Goal: Information Seeking & Learning: Find specific fact

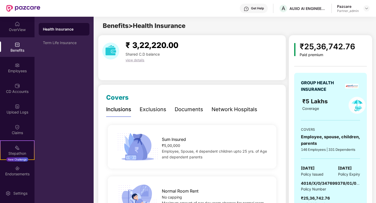
scroll to position [15, 0]
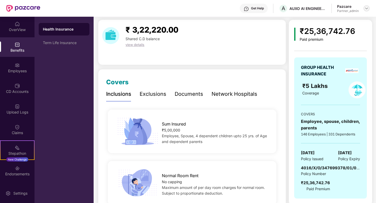
click at [367, 6] on img at bounding box center [366, 8] width 4 height 4
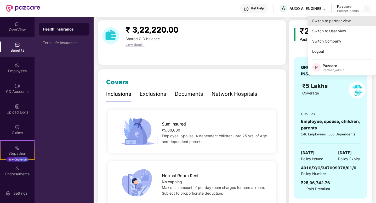
click at [331, 21] on div "Switch to partner view" at bounding box center [342, 21] width 68 height 10
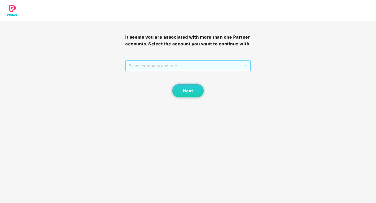
click at [180, 71] on span "Select company and role" at bounding box center [188, 66] width 118 height 10
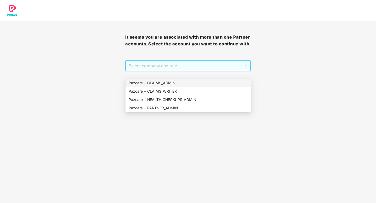
click at [176, 83] on div "Pazcare - CLAIMS_ADMIN" at bounding box center [188, 83] width 119 height 6
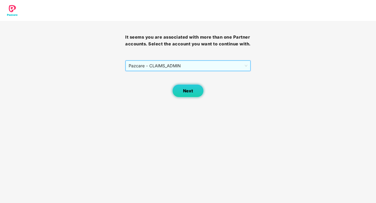
click at [201, 93] on button "Next" at bounding box center [187, 90] width 31 height 13
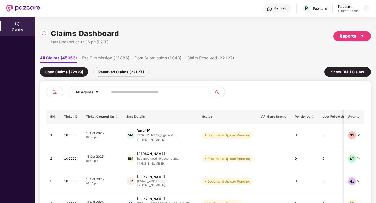
click at [122, 93] on input "text" at bounding box center [158, 92] width 94 height 8
paste input "******"
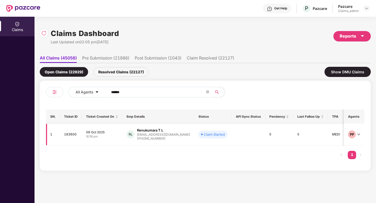
type input "******"
click at [159, 135] on div "[EMAIL_ADDRESS][DOMAIN_NAME]" at bounding box center [163, 134] width 53 height 3
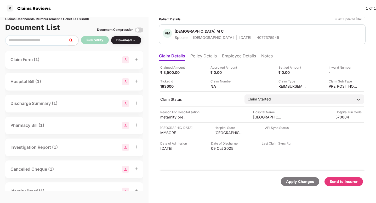
click at [201, 54] on li "Policy Details" at bounding box center [203, 57] width 26 height 8
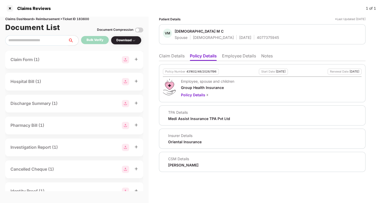
click at [225, 58] on li "Employee Details" at bounding box center [239, 57] width 34 height 8
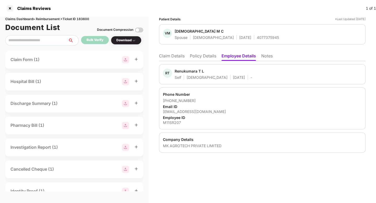
click at [197, 143] on div "MK AGROTECH PRIVATE LIMITED" at bounding box center [262, 145] width 199 height 5
copy div "MK AGROTECH PRIVATE LIMITED"
click at [205, 53] on ul "Claim Details Policy Details Employee Details Notes" at bounding box center [262, 56] width 206 height 10
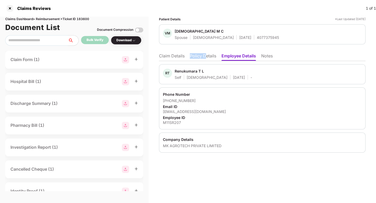
click at [205, 53] on ul "Claim Details Policy Details Employee Details Notes" at bounding box center [262, 56] width 206 height 10
click at [203, 55] on li "Policy Details" at bounding box center [203, 57] width 26 height 8
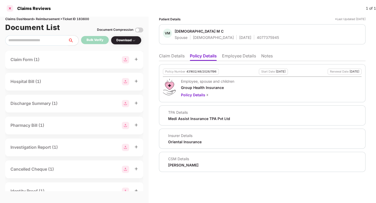
click at [14, 8] on div at bounding box center [10, 8] width 8 height 8
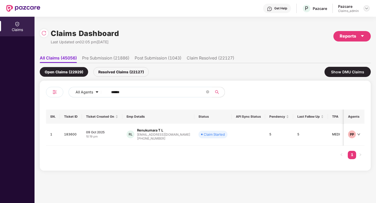
click at [365, 9] on img at bounding box center [366, 8] width 4 height 4
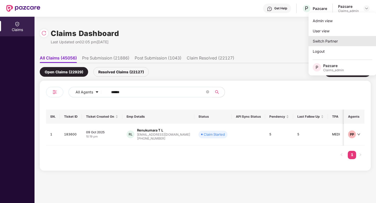
click at [319, 40] on div "Switch Partner" at bounding box center [342, 41] width 68 height 10
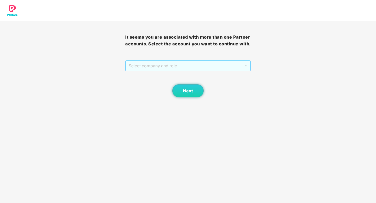
click at [154, 70] on span "Select company and role" at bounding box center [188, 66] width 118 height 10
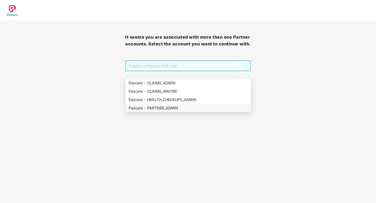
click at [155, 111] on div "Pazcare - PARTNER_ADMIN" at bounding box center [188, 108] width 119 height 6
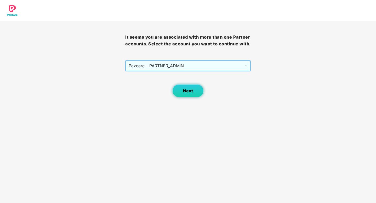
click at [189, 94] on span "Next" at bounding box center [188, 91] width 10 height 5
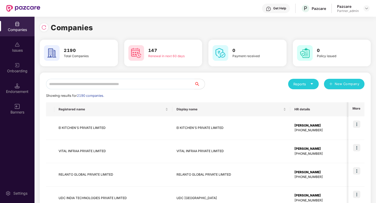
click at [129, 83] on input "text" at bounding box center [120, 84] width 148 height 10
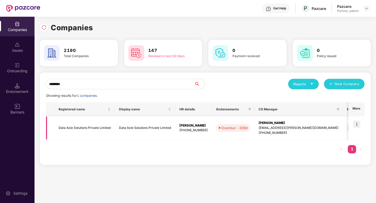
type input "********"
click at [360, 126] on img at bounding box center [356, 124] width 7 height 7
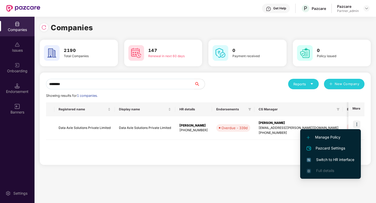
click at [325, 162] on span "Switch to HR interface" at bounding box center [331, 160] width 48 height 6
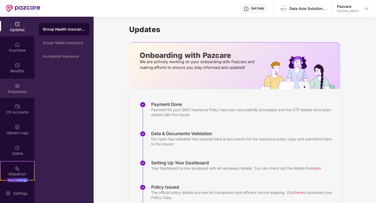
click at [18, 93] on div "Employees" at bounding box center [17, 91] width 34 height 5
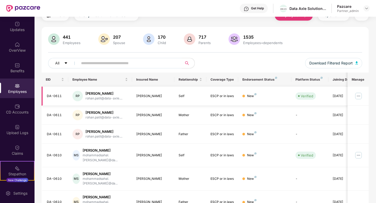
scroll to position [27, 0]
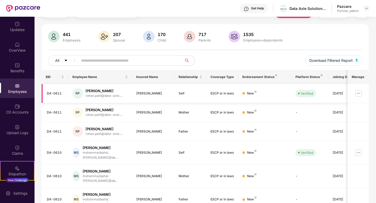
click at [359, 93] on img at bounding box center [358, 93] width 8 height 8
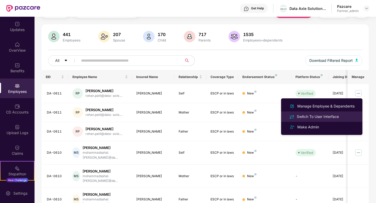
click at [321, 119] on div "Switch To User Interface" at bounding box center [318, 117] width 44 height 6
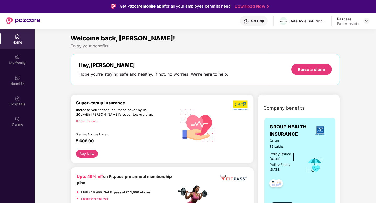
click at [9, 111] on div "Home My family Benefits Hospitals Claims" at bounding box center [17, 80] width 34 height 103
click at [19, 101] on img at bounding box center [17, 98] width 5 height 5
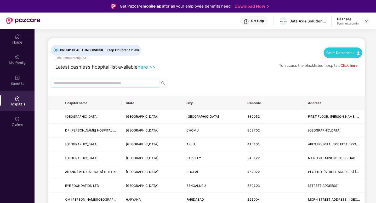
click at [93, 83] on input "text" at bounding box center [103, 83] width 98 height 6
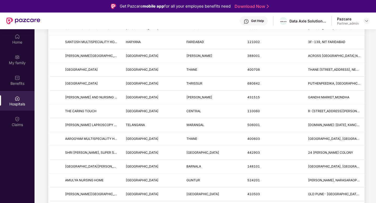
scroll to position [0, 0]
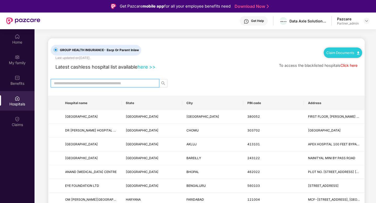
click at [344, 65] on link "Click here" at bounding box center [348, 65] width 17 height 4
click at [152, 68] on link "here >>" at bounding box center [146, 67] width 18 height 6
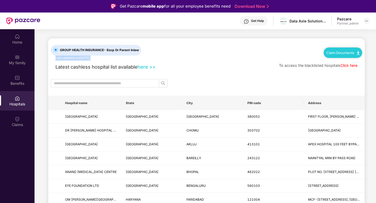
drag, startPoint x: 102, startPoint y: 58, endPoint x: 55, endPoint y: 60, distance: 46.8
click at [55, 60] on div "GROUP HEALTH INSURANCE - Escp Or Parent Inlaw Last updated on [DATE] ." at bounding box center [102, 49] width 103 height 22
click at [73, 61] on div "Latest cashless hospital list available here >> To access the blacklisted hospi…" at bounding box center [206, 66] width 311 height 10
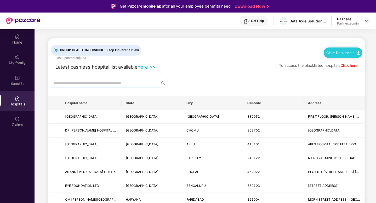
click at [111, 81] on input "text" at bounding box center [103, 83] width 98 height 6
paste input "**********"
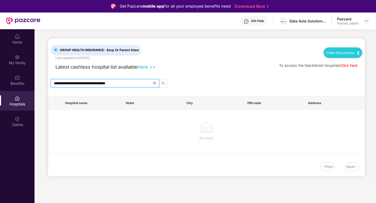
click at [125, 83] on input "**********" at bounding box center [103, 83] width 98 height 6
type input "*"
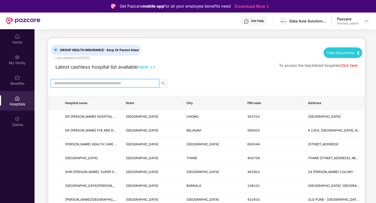
paste input "**********"
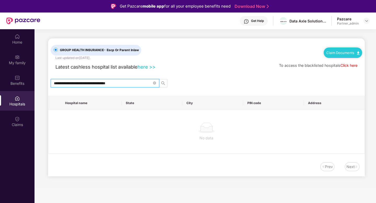
type input "**********"
click at [341, 67] on link "Click here" at bounding box center [348, 65] width 17 height 4
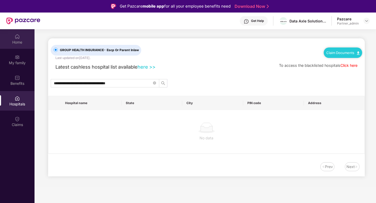
click at [14, 33] on div "Home" at bounding box center [17, 39] width 34 height 20
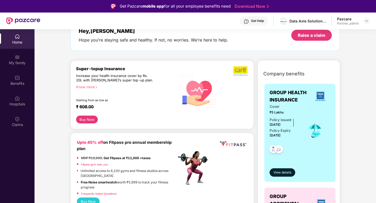
scroll to position [32, 0]
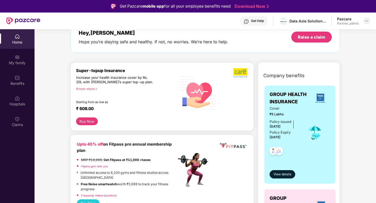
click at [365, 21] on img at bounding box center [366, 21] width 4 height 4
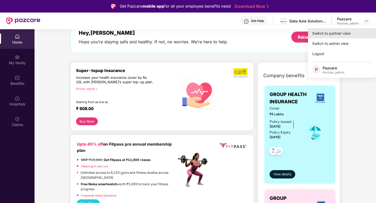
click at [336, 34] on div "Switch to partner view" at bounding box center [342, 33] width 68 height 10
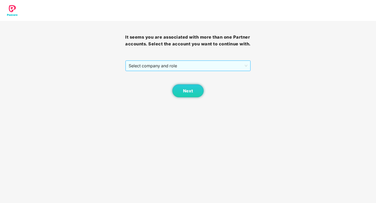
click at [168, 71] on span "Select company and role" at bounding box center [188, 66] width 118 height 10
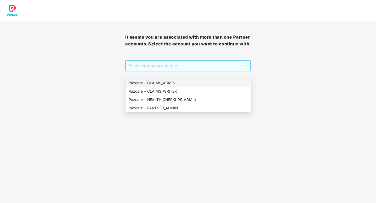
click at [159, 85] on div "Pazcare - CLAIMS_ADMIN" at bounding box center [188, 83] width 119 height 6
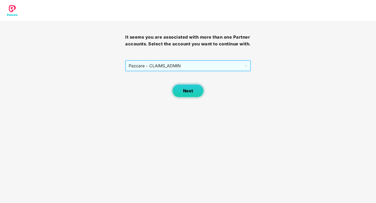
click at [192, 91] on button "Next" at bounding box center [187, 90] width 31 height 13
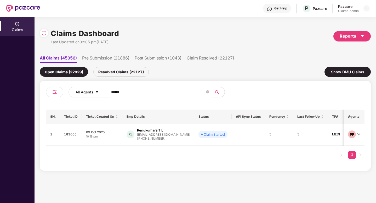
click at [120, 91] on input "******" at bounding box center [158, 92] width 94 height 8
paste input "******"
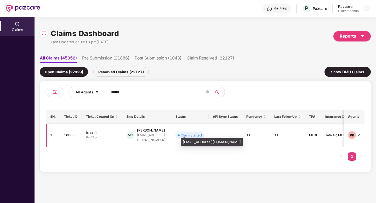
type input "******"
click at [157, 134] on div "[EMAIL_ADDRESS]..." at bounding box center [152, 135] width 30 height 3
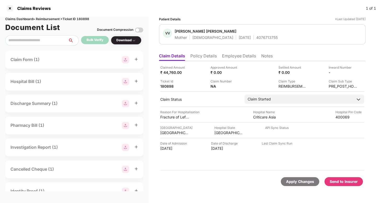
click at [191, 54] on li "Policy Details" at bounding box center [203, 57] width 26 height 8
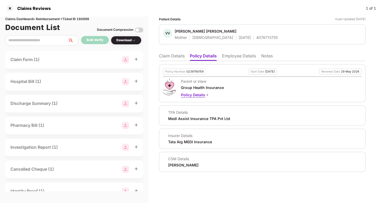
click at [196, 95] on div "Policy Details" at bounding box center [202, 95] width 43 height 6
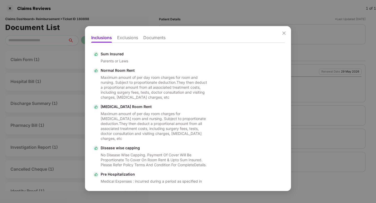
click at [155, 41] on li "Documents" at bounding box center [154, 39] width 22 height 8
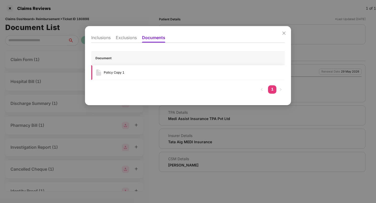
click at [166, 74] on div "Policy Copy 1" at bounding box center [187, 73] width 185 height 6
click at [118, 73] on div "Policy Copy 1" at bounding box center [114, 72] width 21 height 5
